Goal: Transaction & Acquisition: Book appointment/travel/reservation

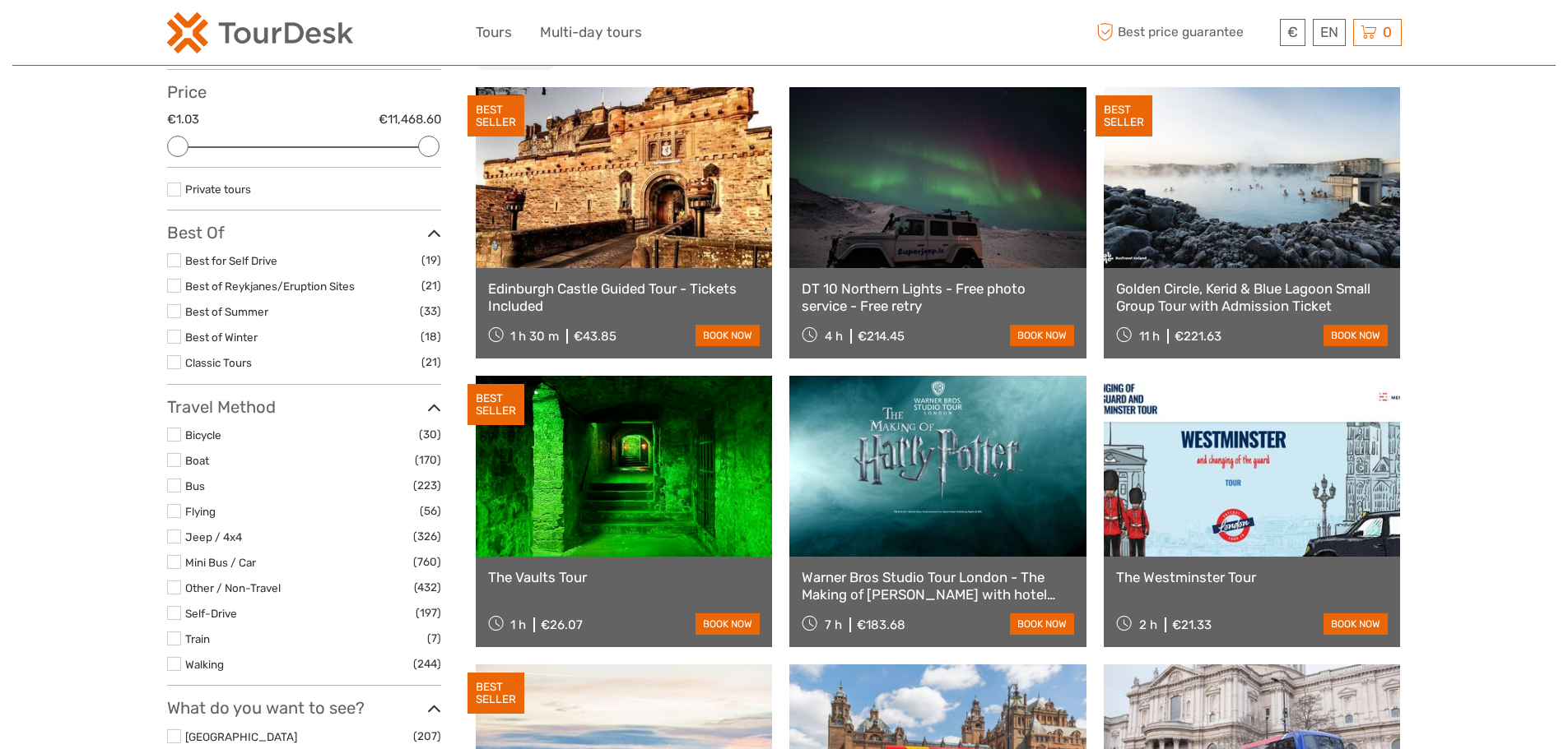
scroll to position [11, 0]
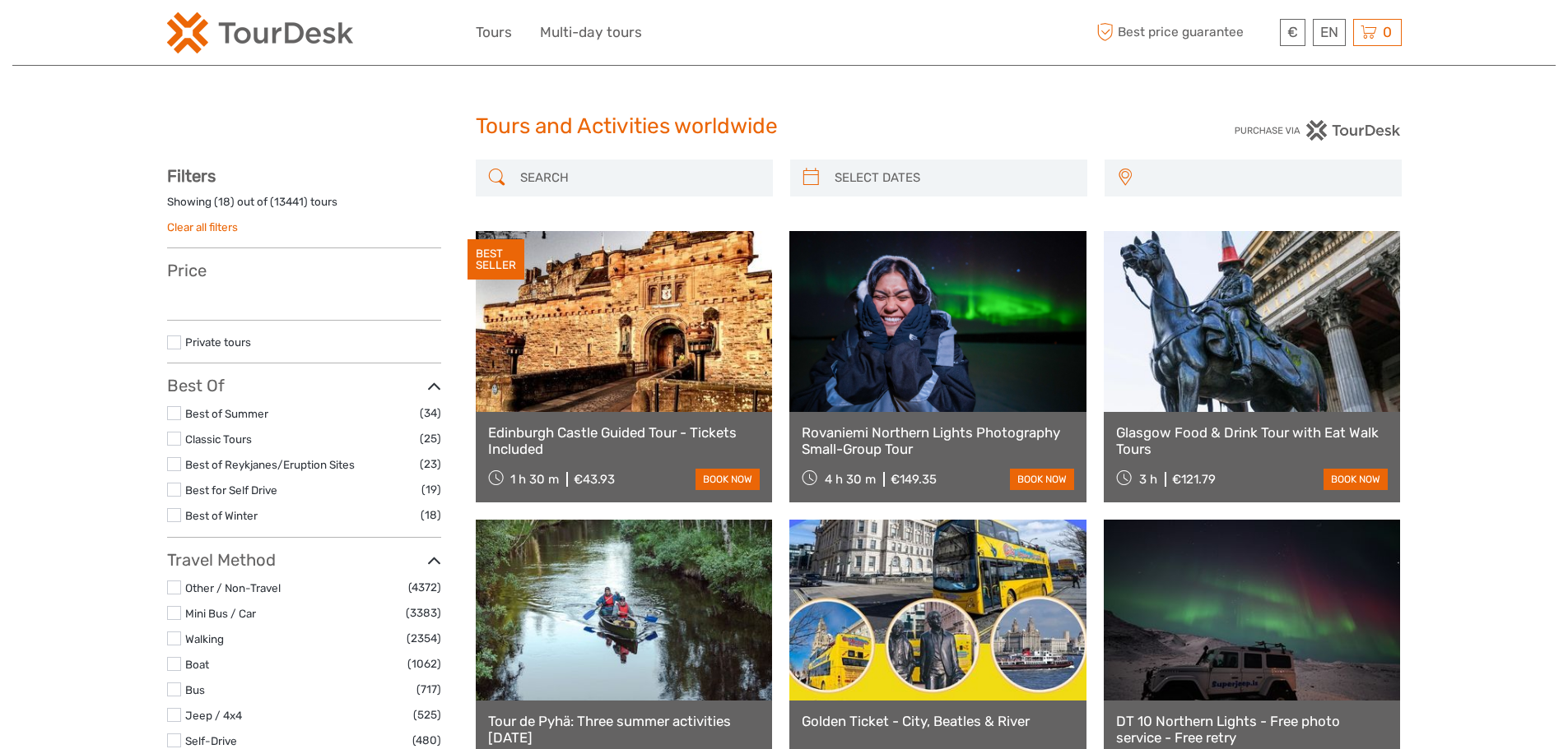
select select
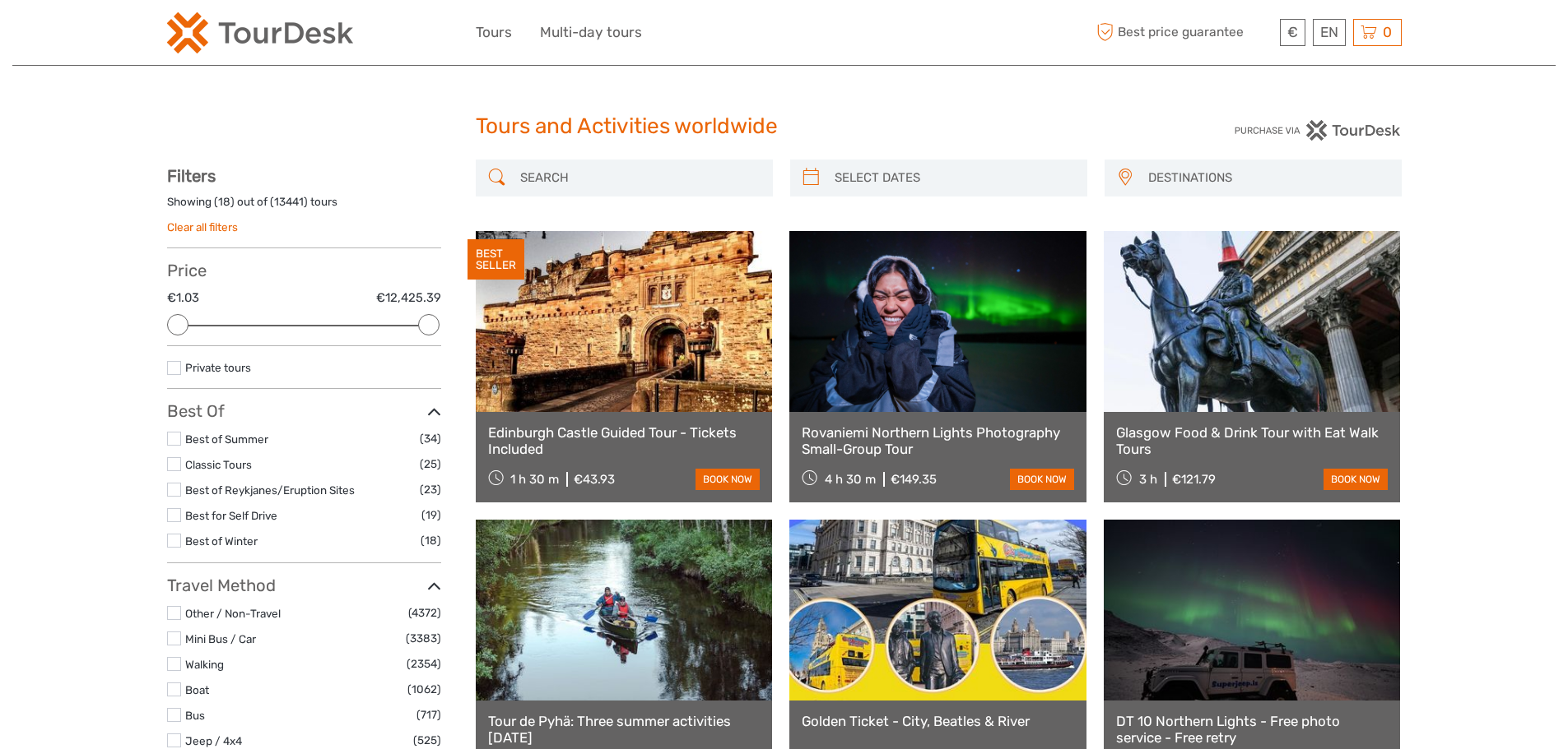
click at [261, 111] on div "Tours and Activities worldwide Tours and Activities worldwide" at bounding box center [784, 133] width 1234 height 53
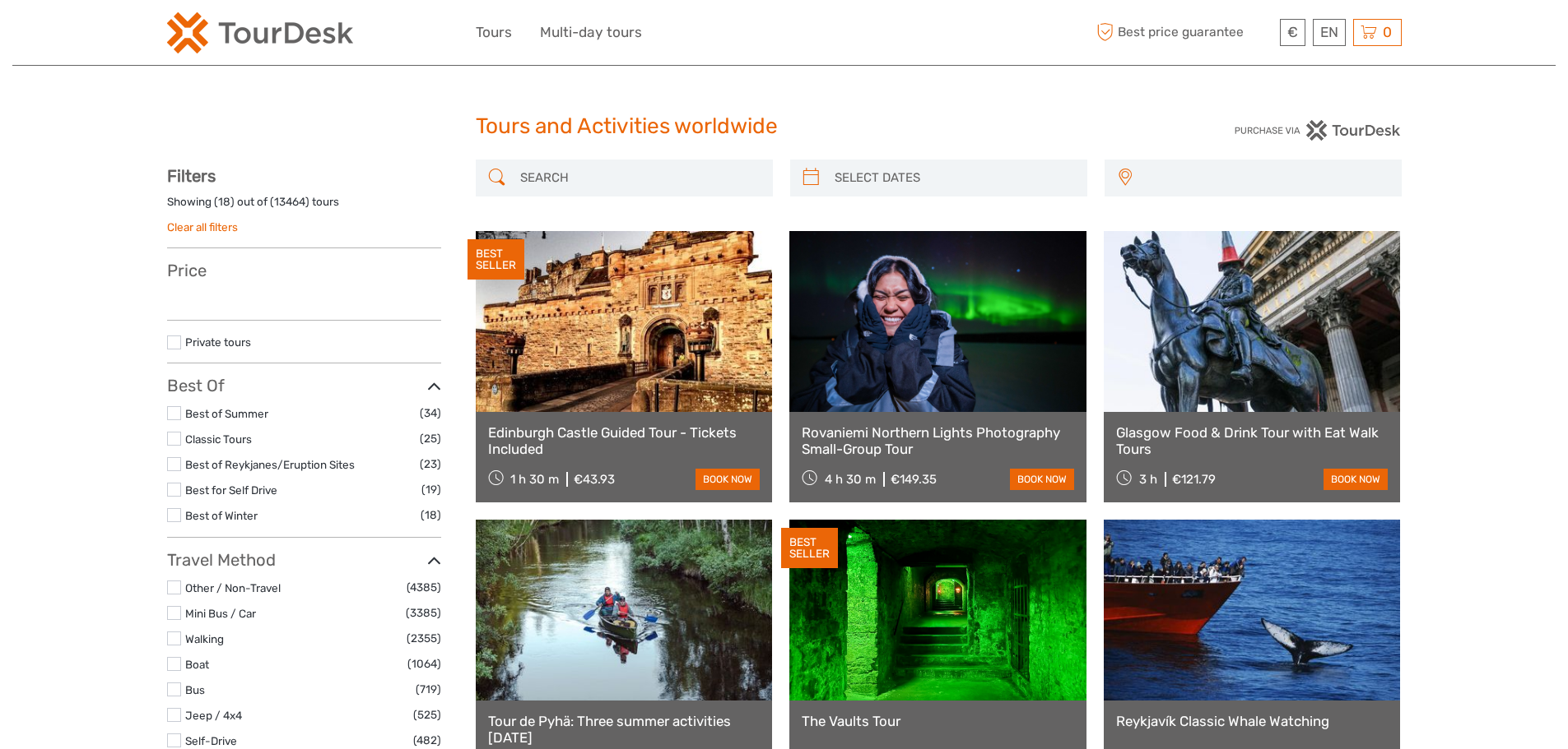
select select
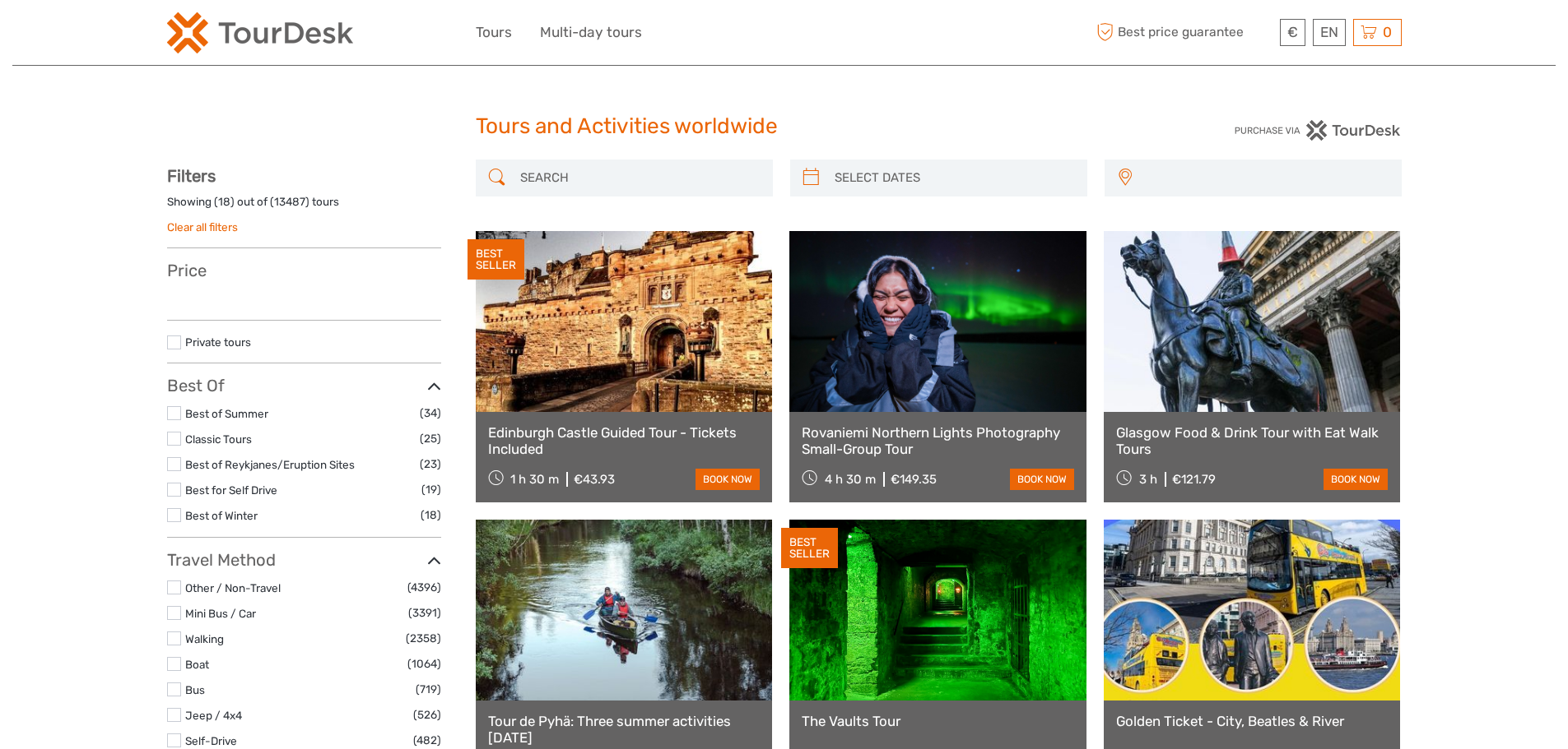
select select
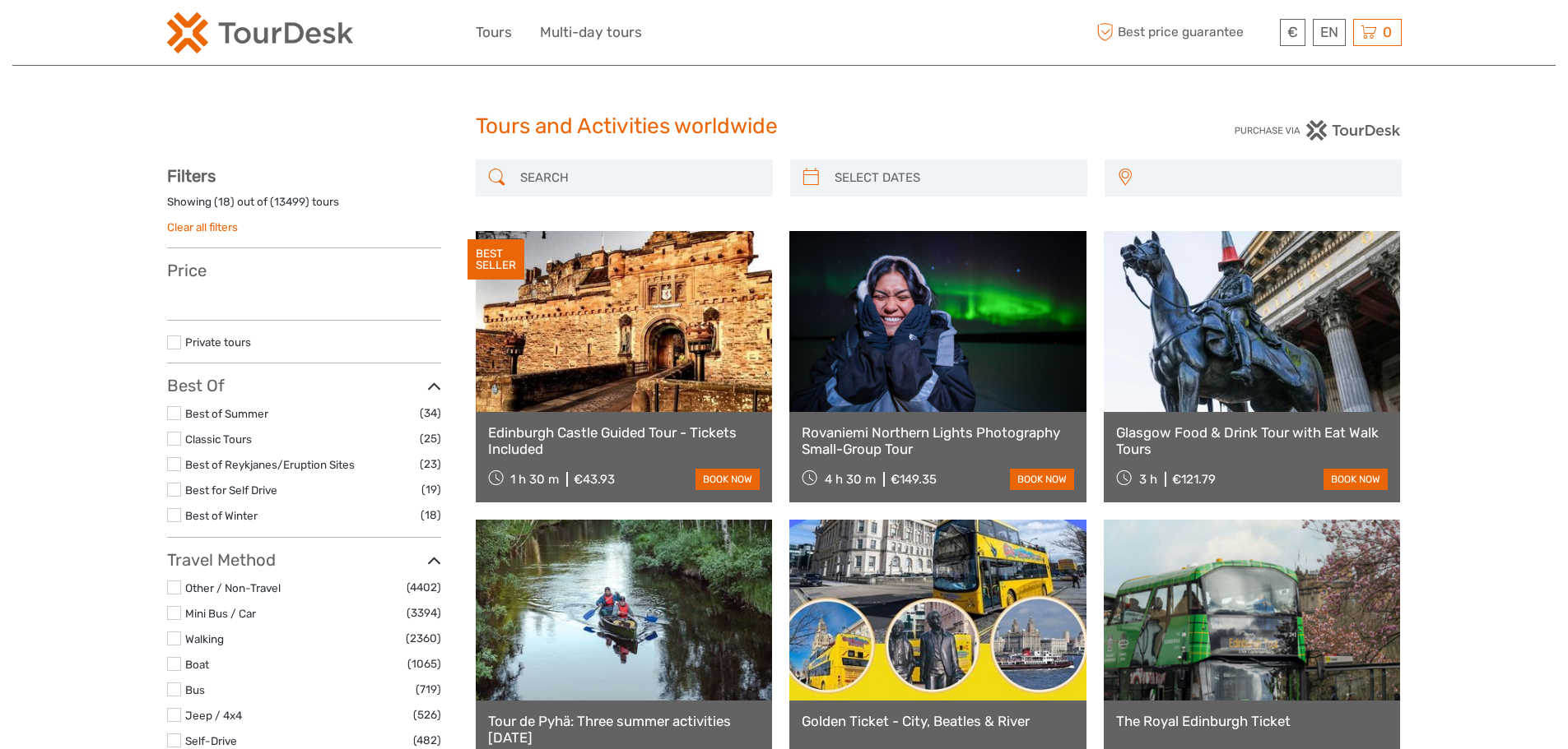
select select
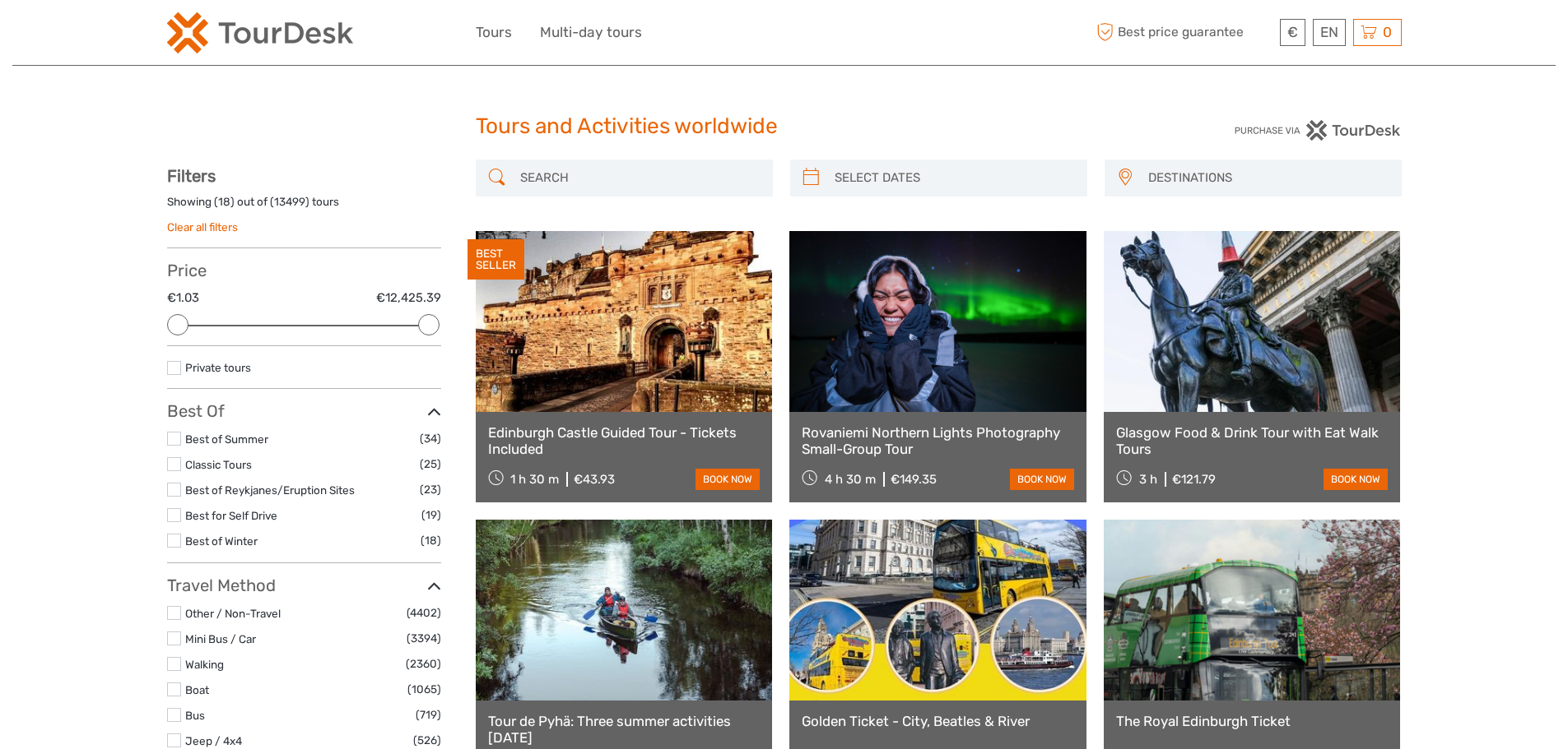
drag, startPoint x: 393, startPoint y: 122, endPoint x: 436, endPoint y: 4, distance: 125.6
click at [393, 122] on div "Tours and Activities worldwide Tours and Activities worldwide" at bounding box center [784, 133] width 1234 height 53
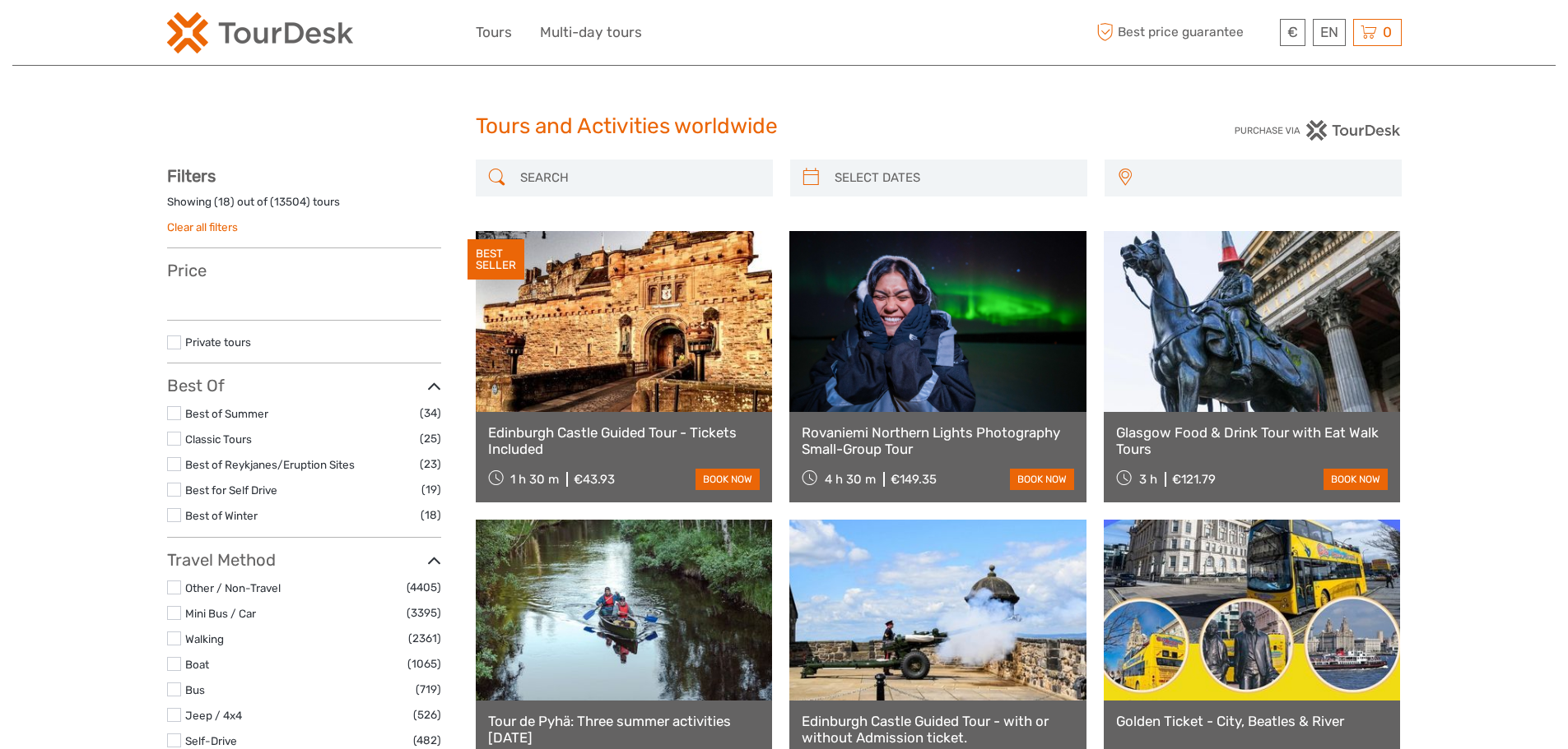
select select
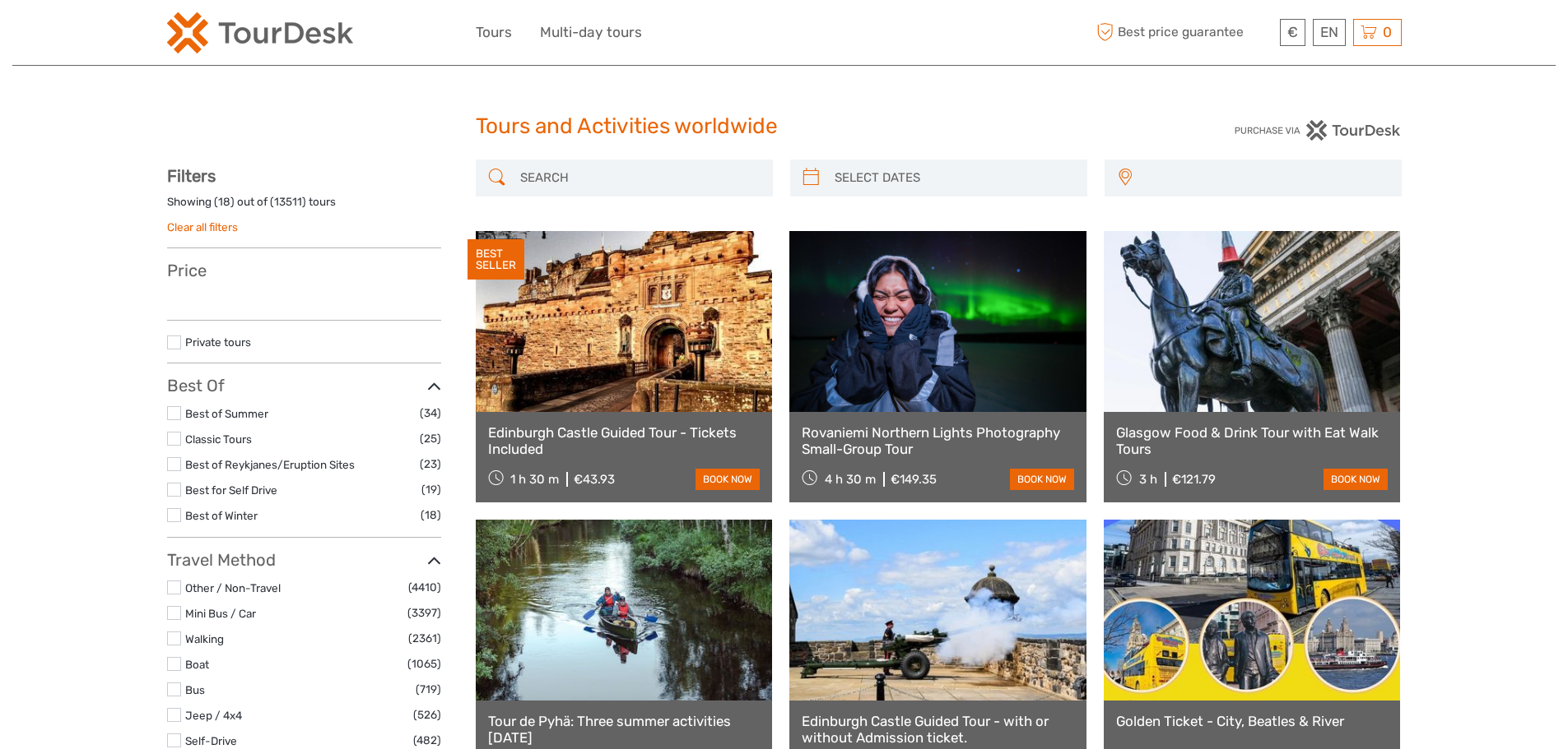
select select
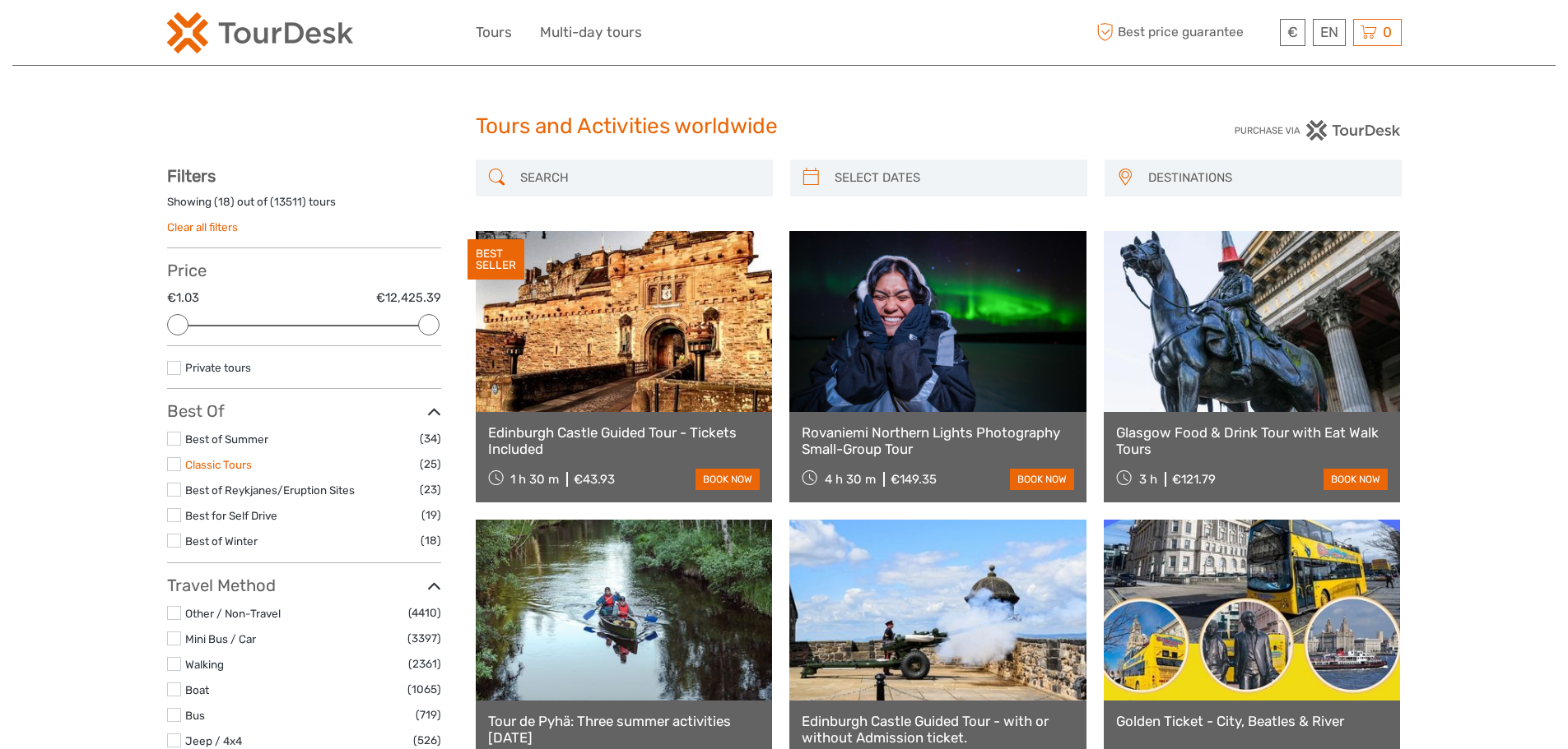
click at [193, 467] on link "Classic Tours" at bounding box center [218, 464] width 67 height 13
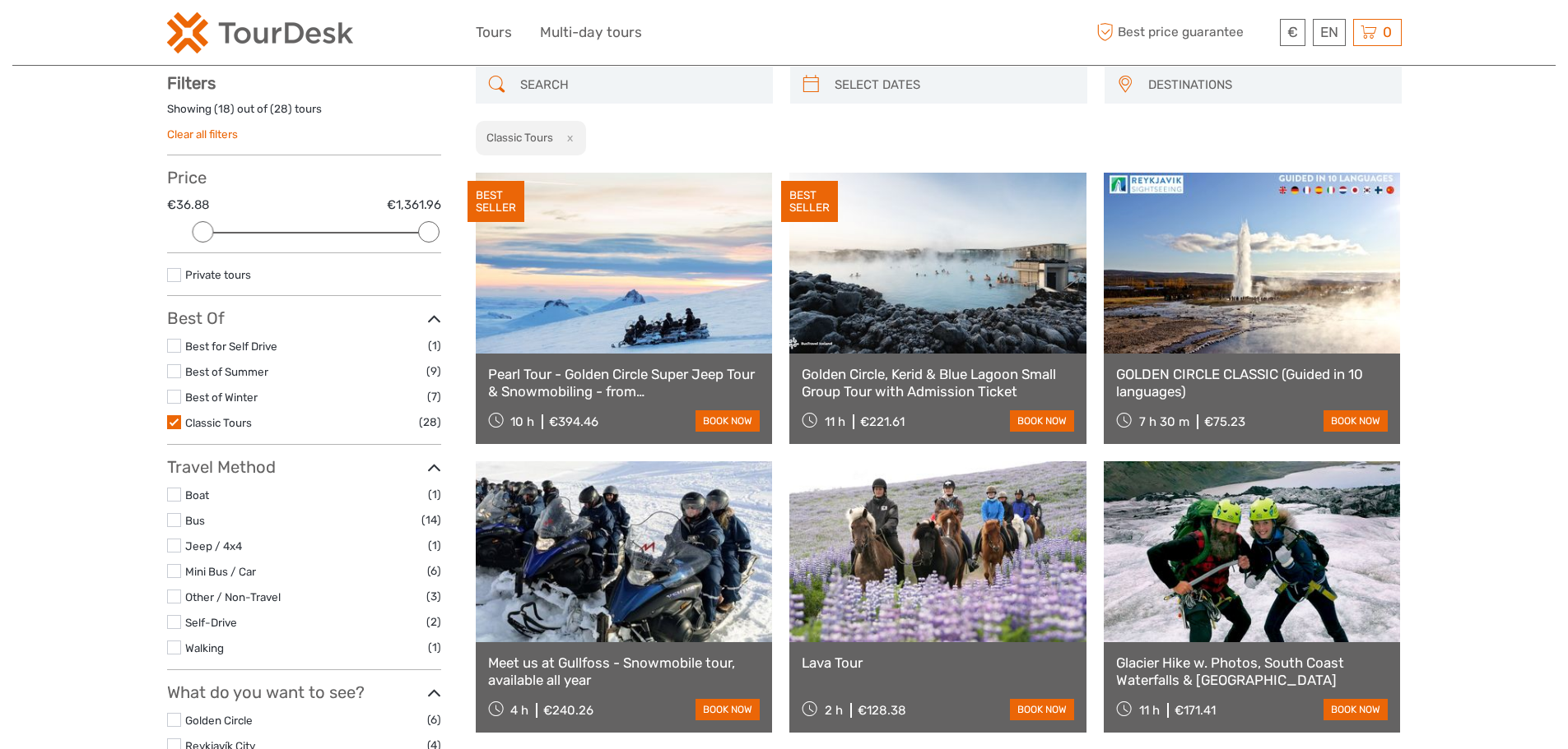
scroll to position [94, 0]
click at [192, 423] on link "Classic Tours" at bounding box center [218, 422] width 67 height 13
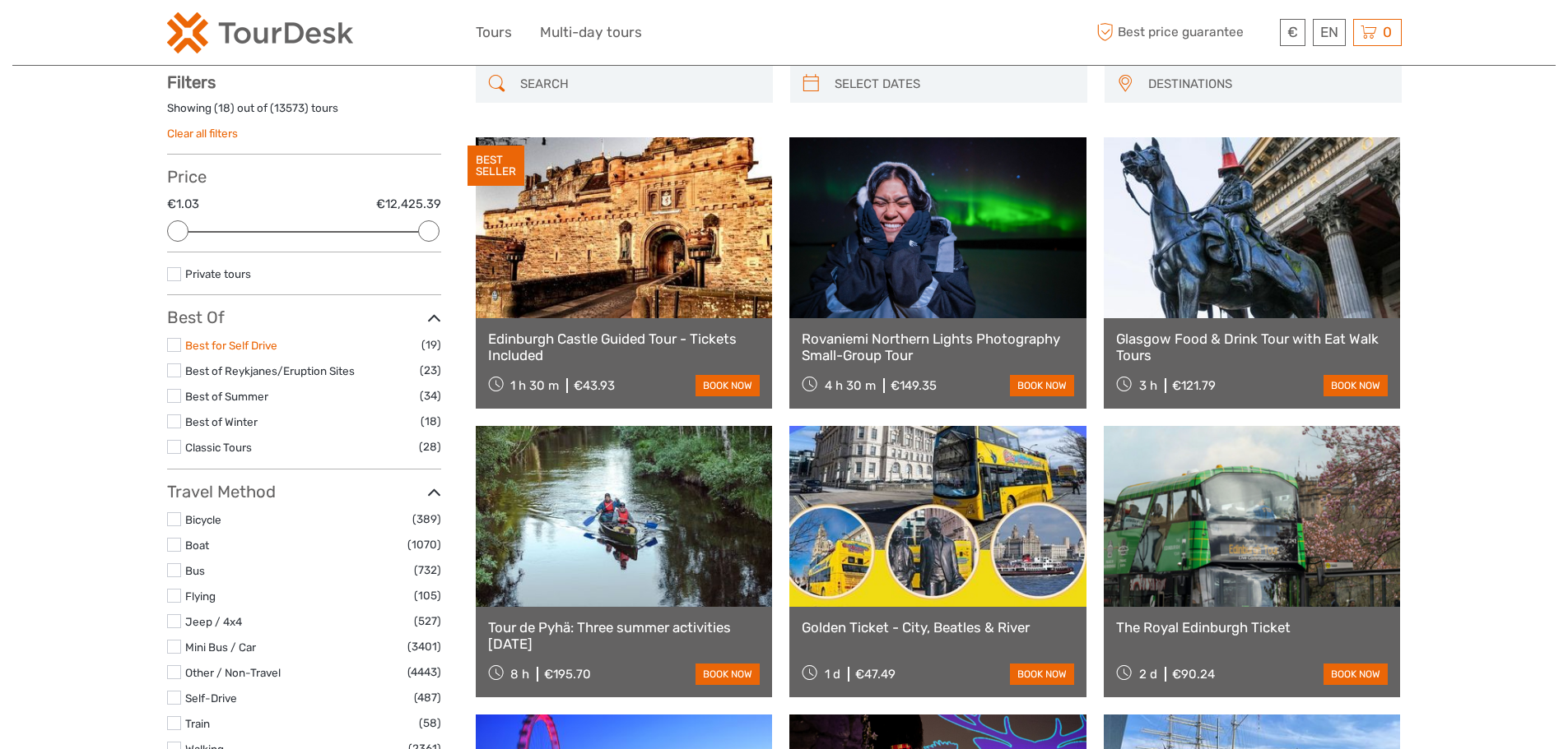
click at [249, 342] on link "Best for Self Drive" at bounding box center [231, 345] width 92 height 13
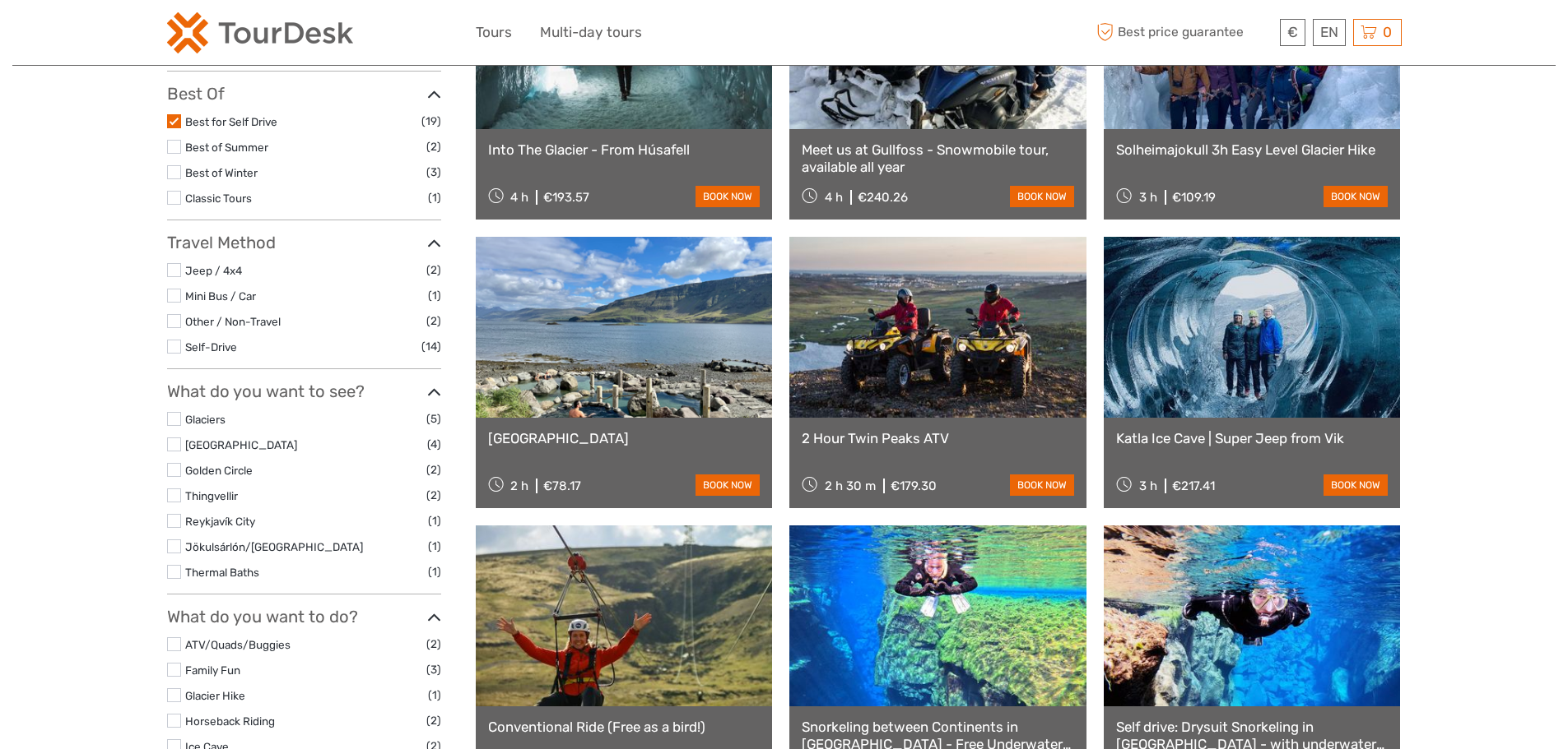
scroll to position [340, 0]
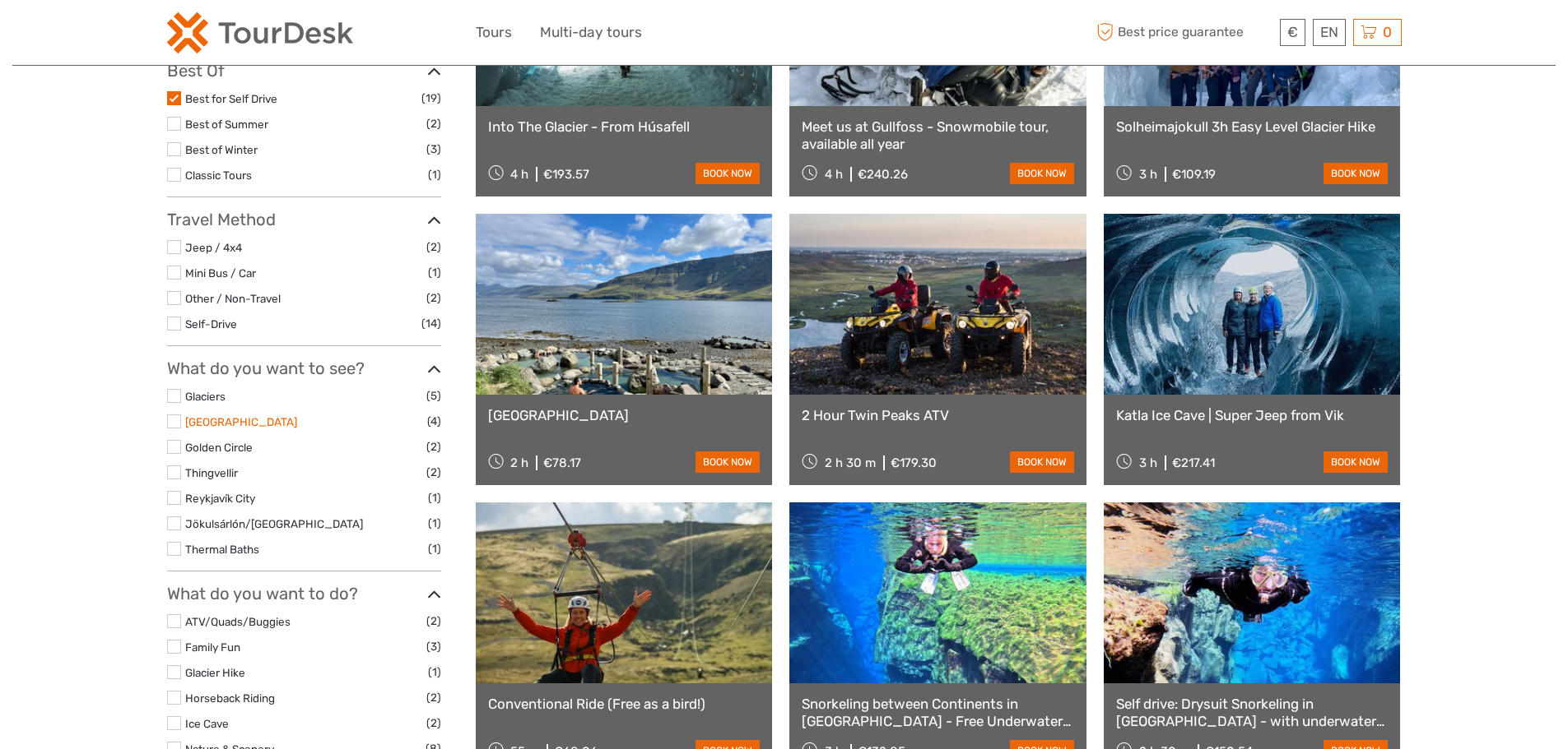
click at [188, 425] on link "South Coast" at bounding box center [240, 422] width 112 height 13
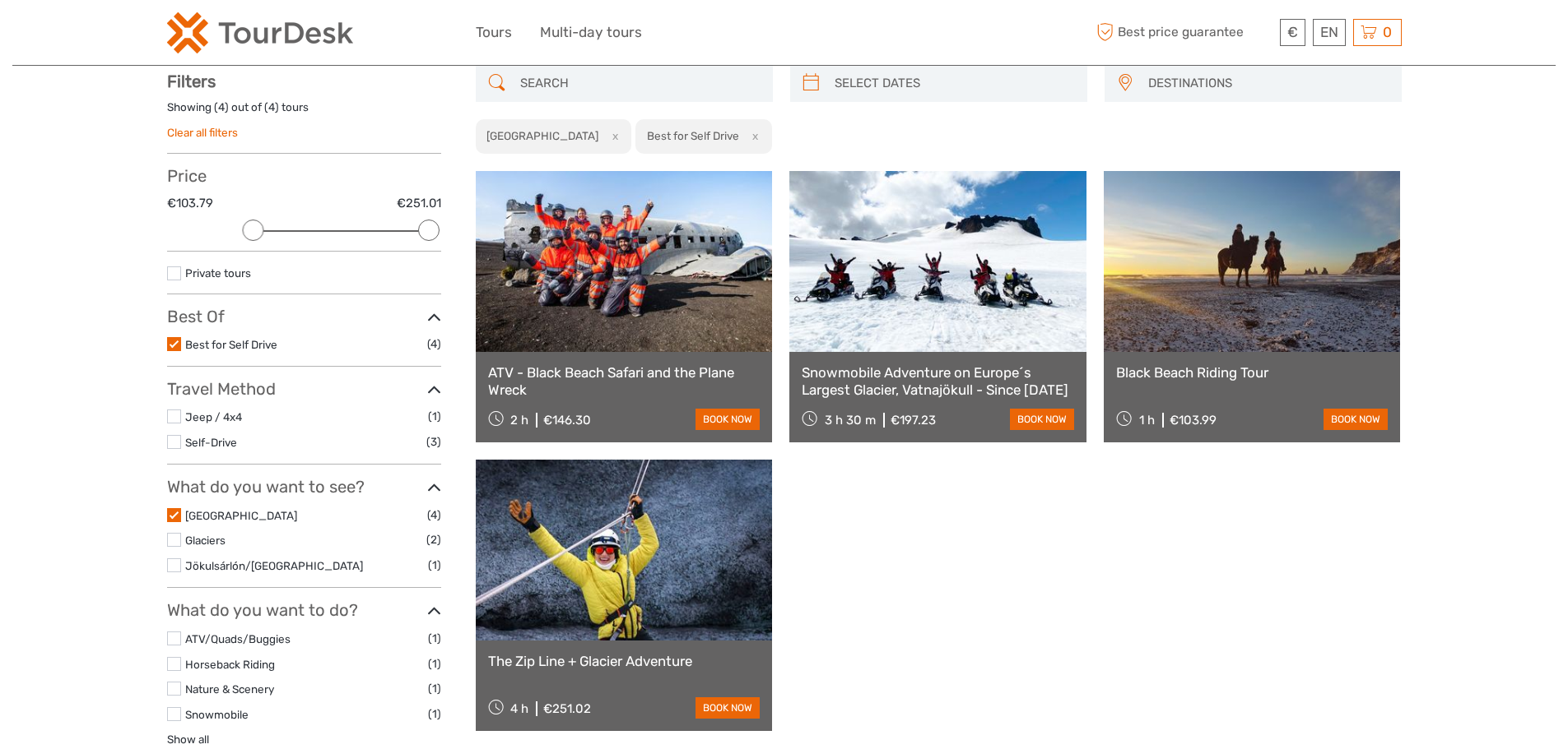
scroll to position [94, 0]
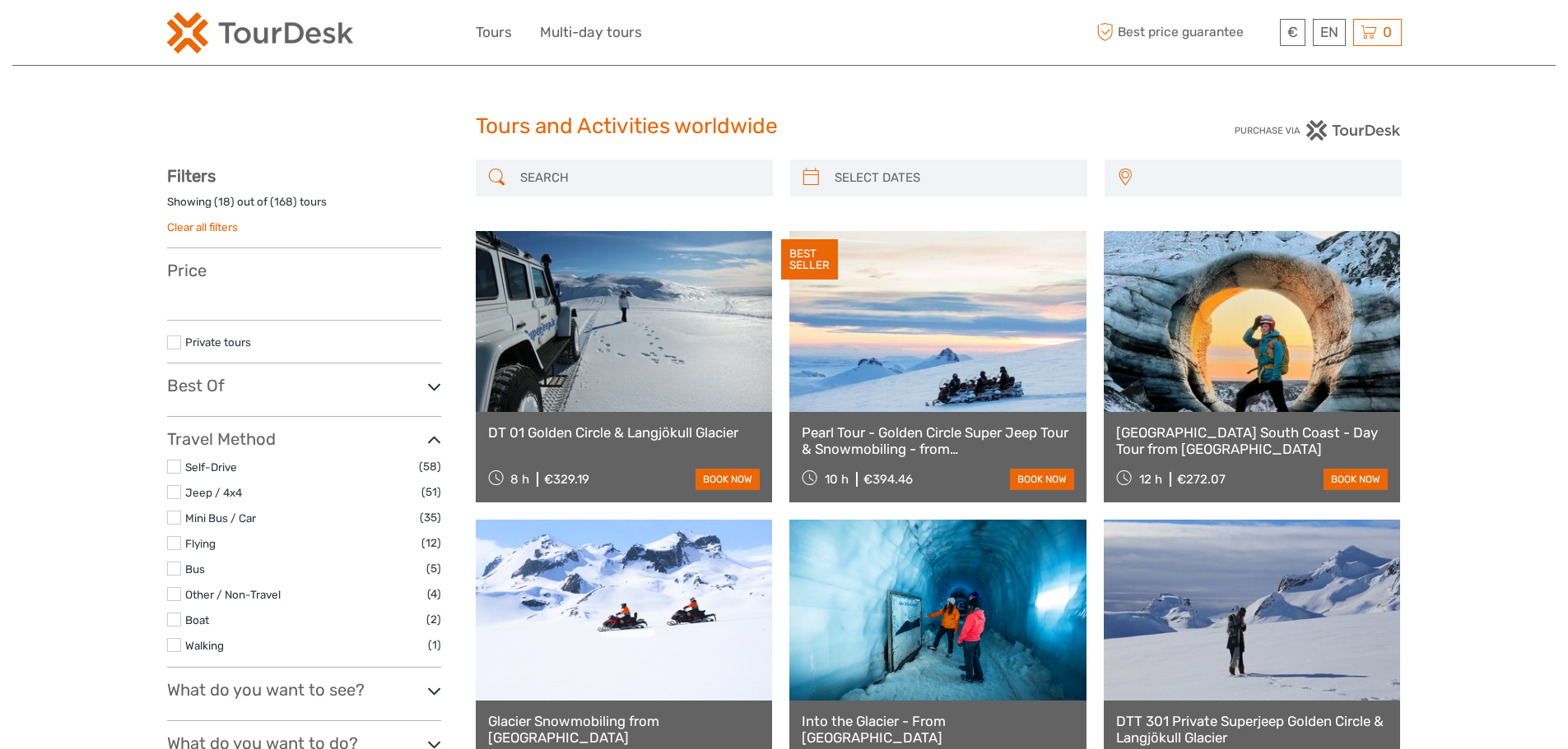
select select
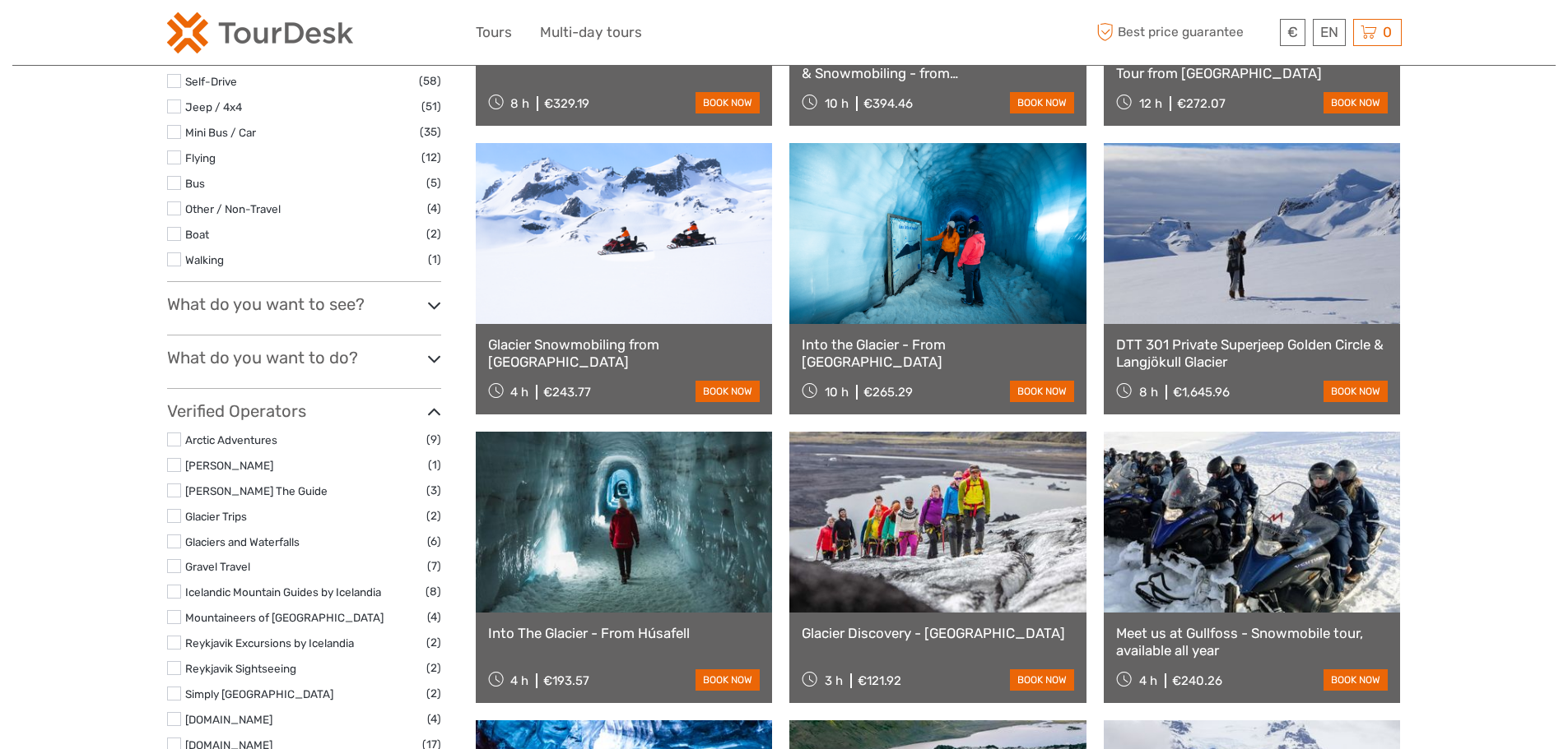
scroll to position [82, 0]
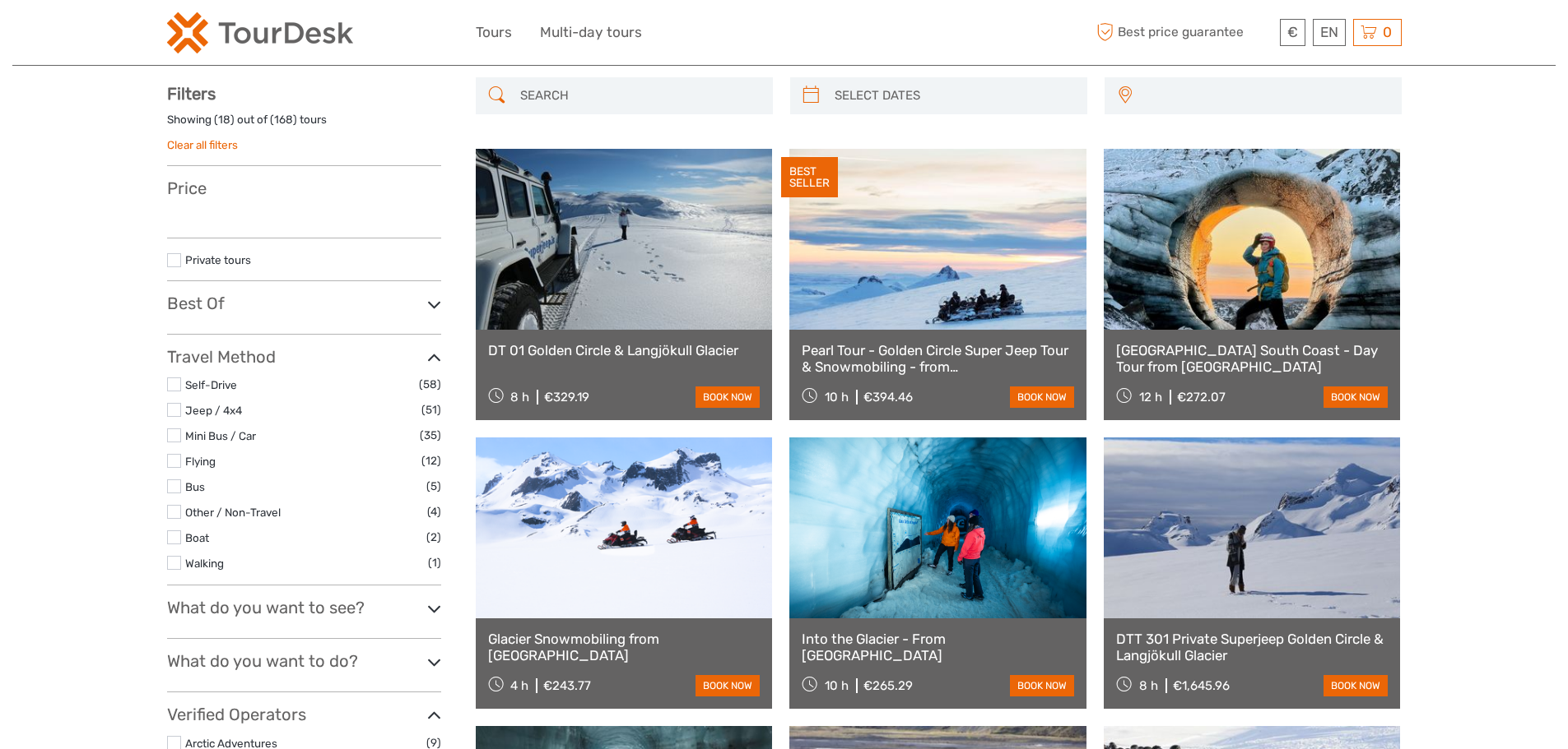
select select
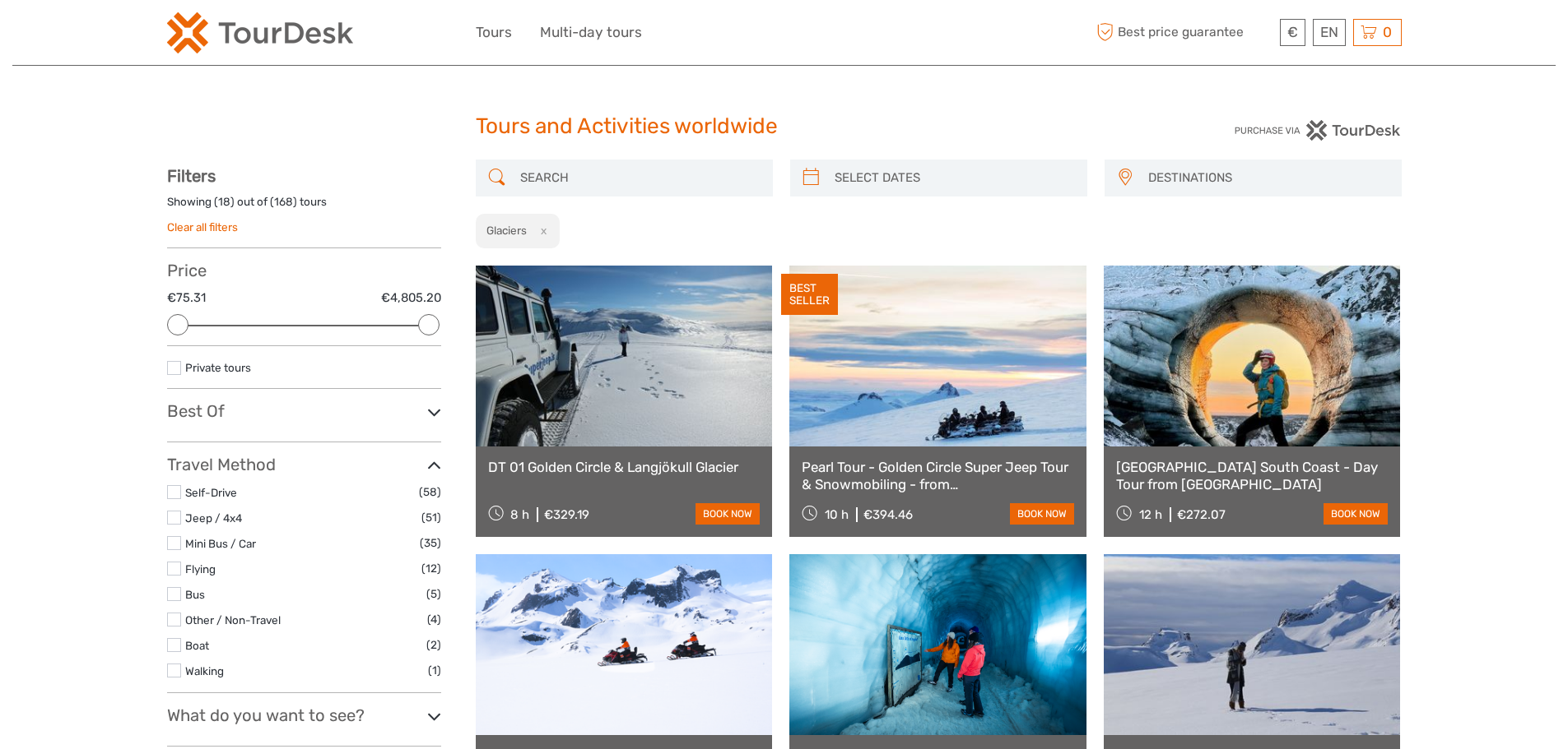
click at [570, 401] on link at bounding box center [624, 356] width 297 height 181
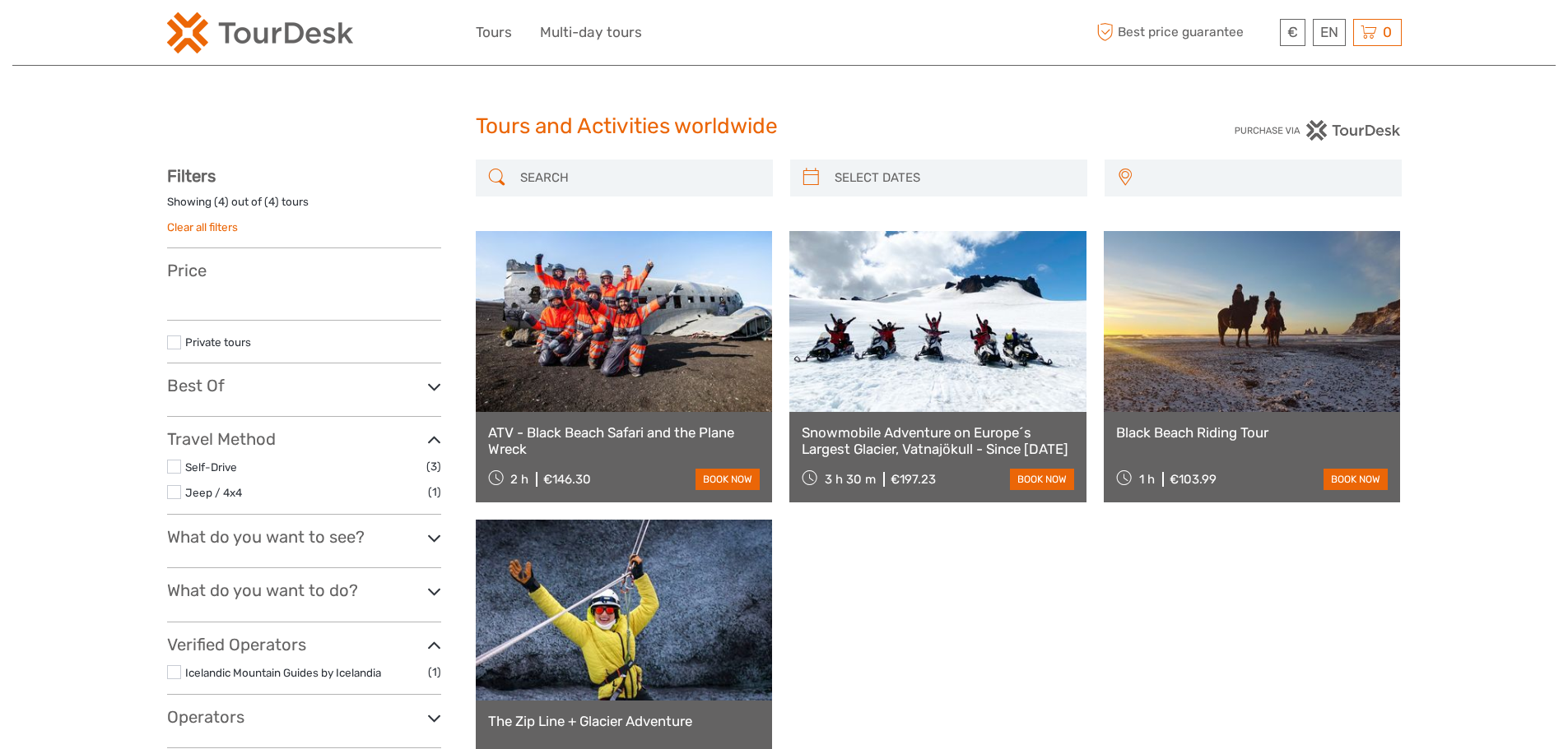
select select
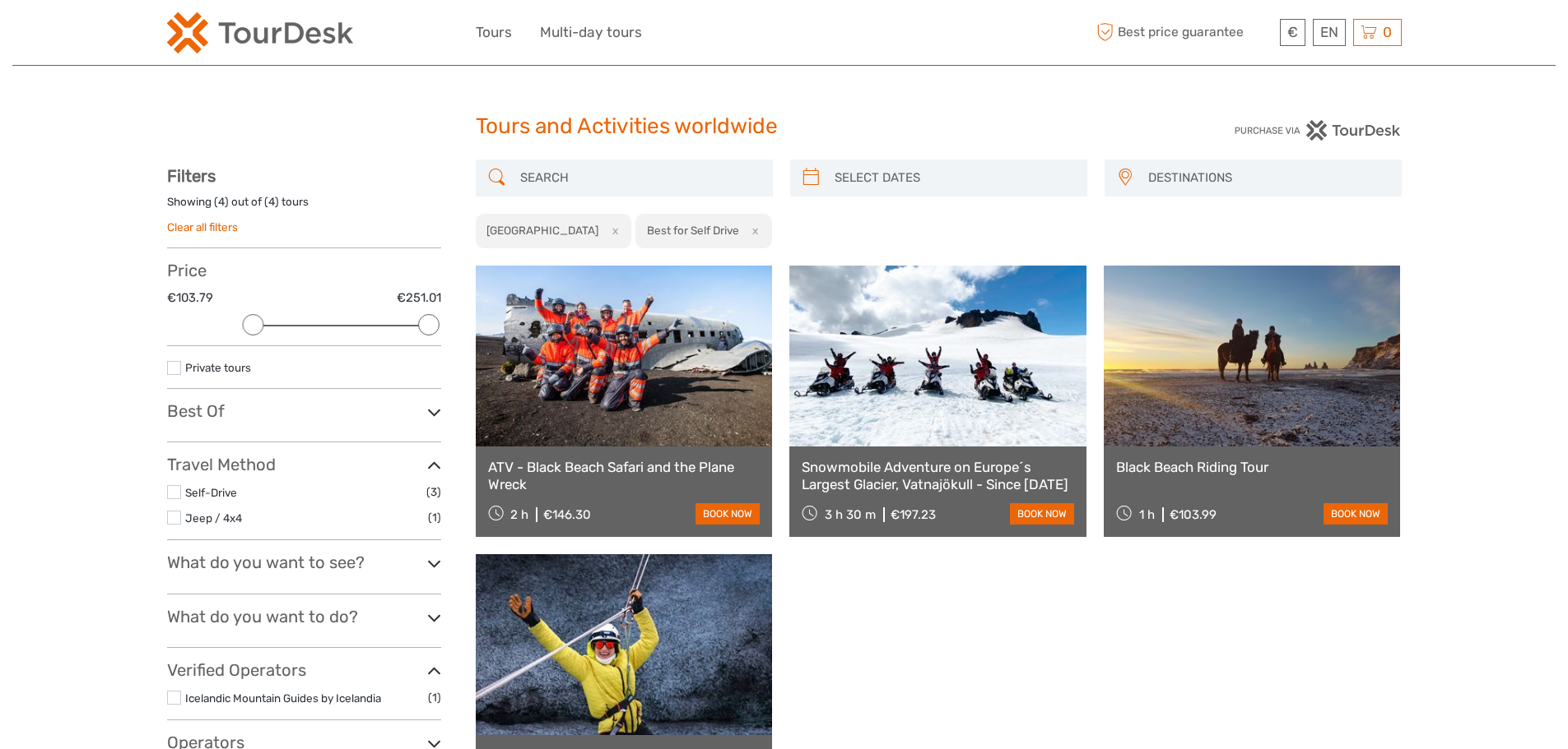
click at [586, 326] on link at bounding box center [624, 356] width 297 height 181
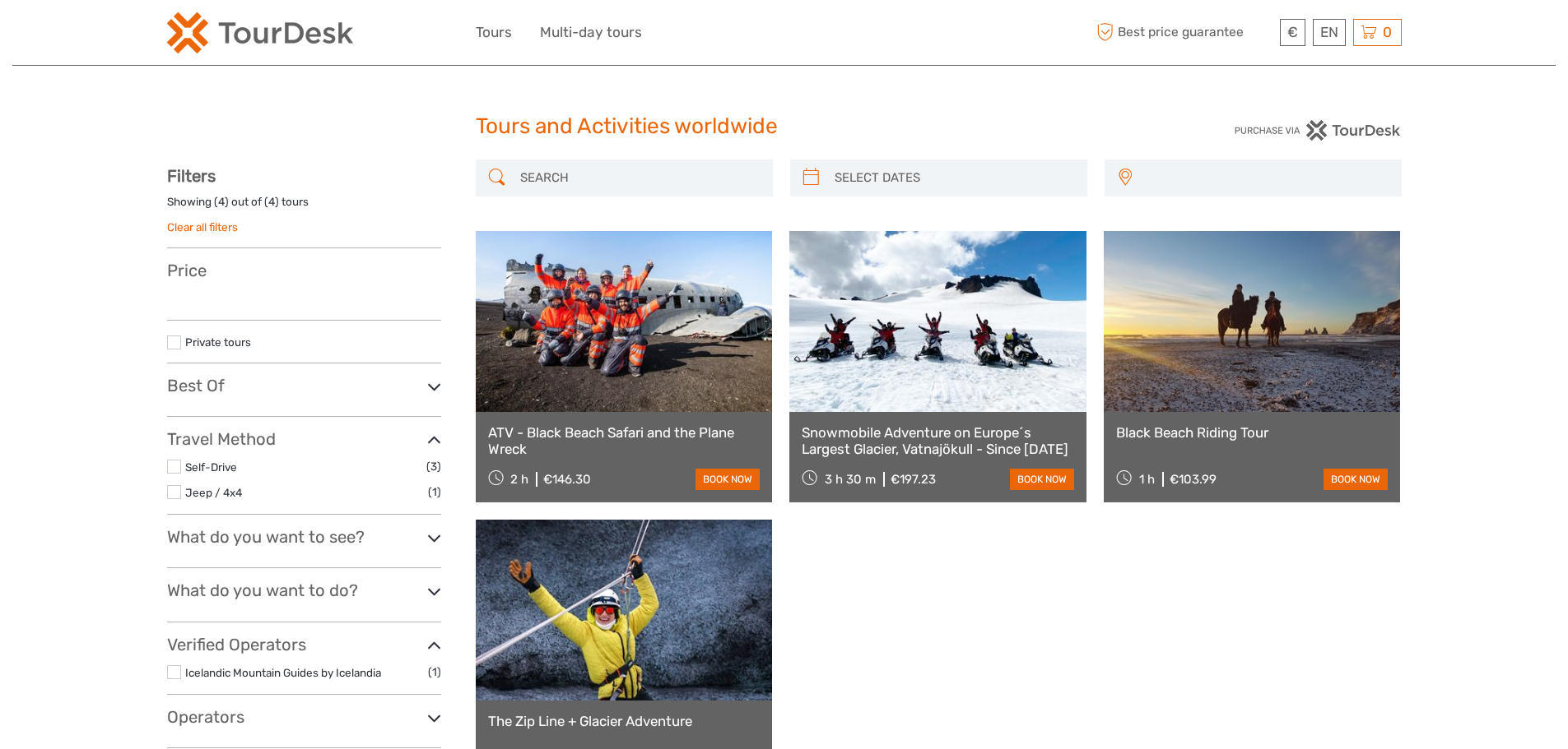
select select
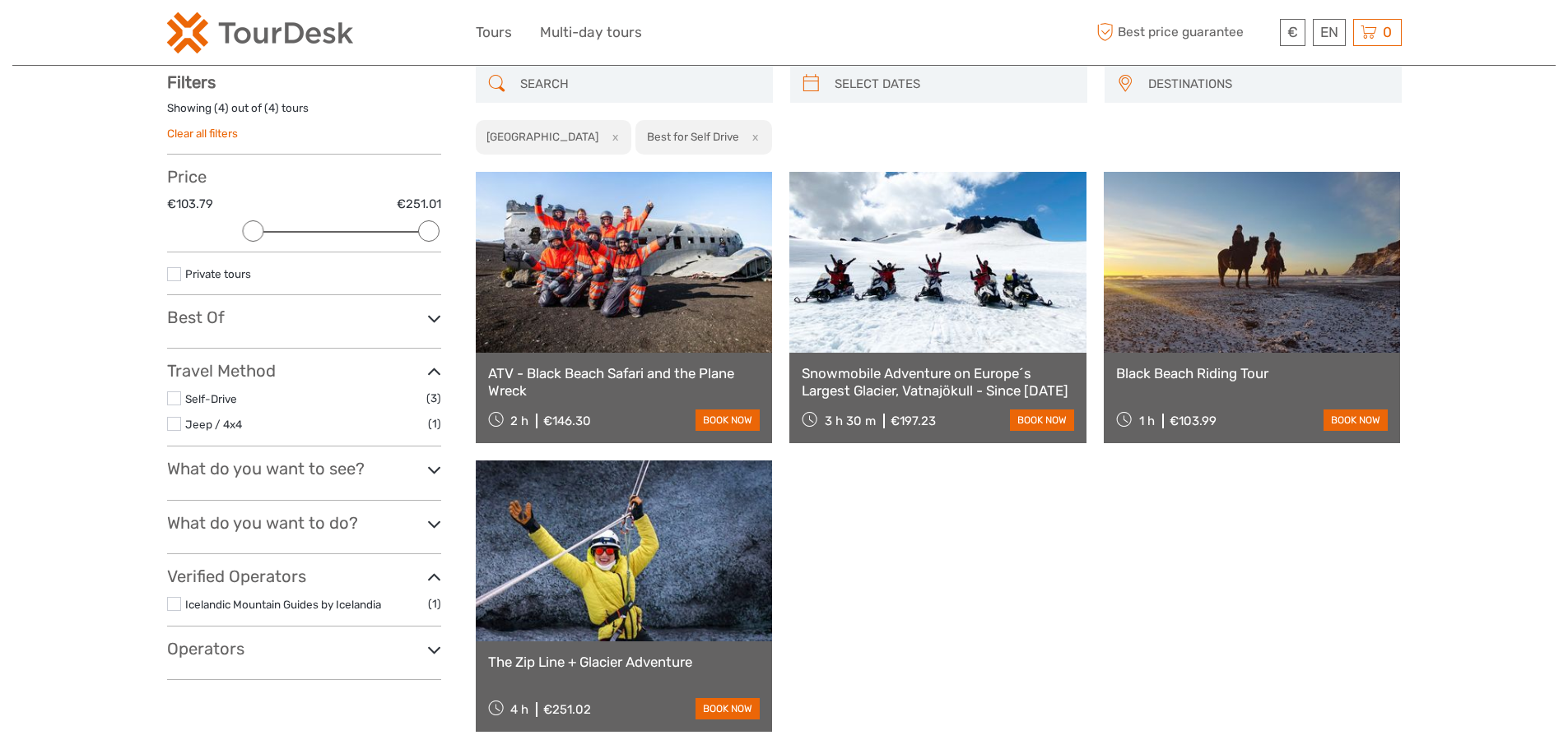
click at [602, 520] on link at bounding box center [624, 550] width 297 height 181
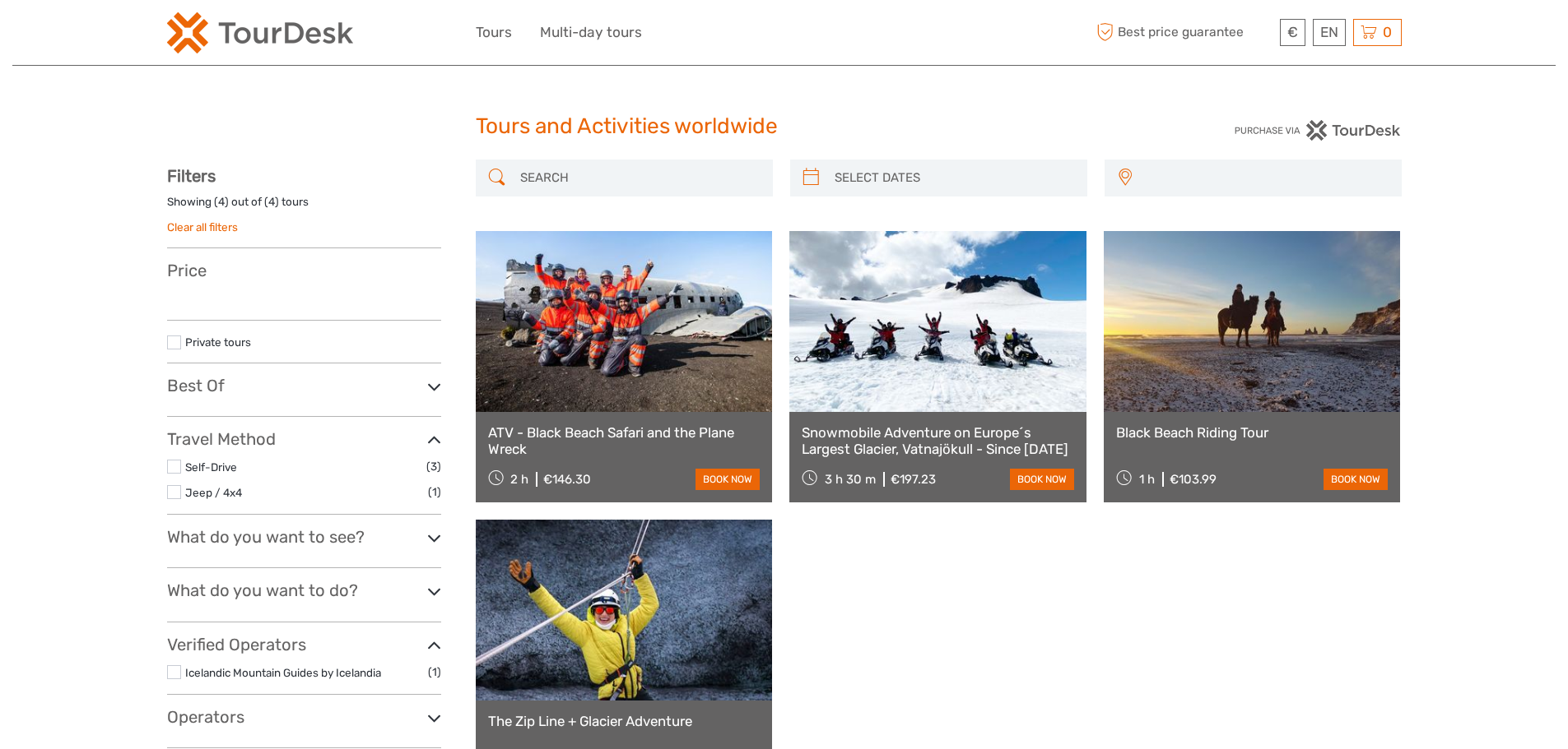
select select
